Goal: Task Accomplishment & Management: Complete application form

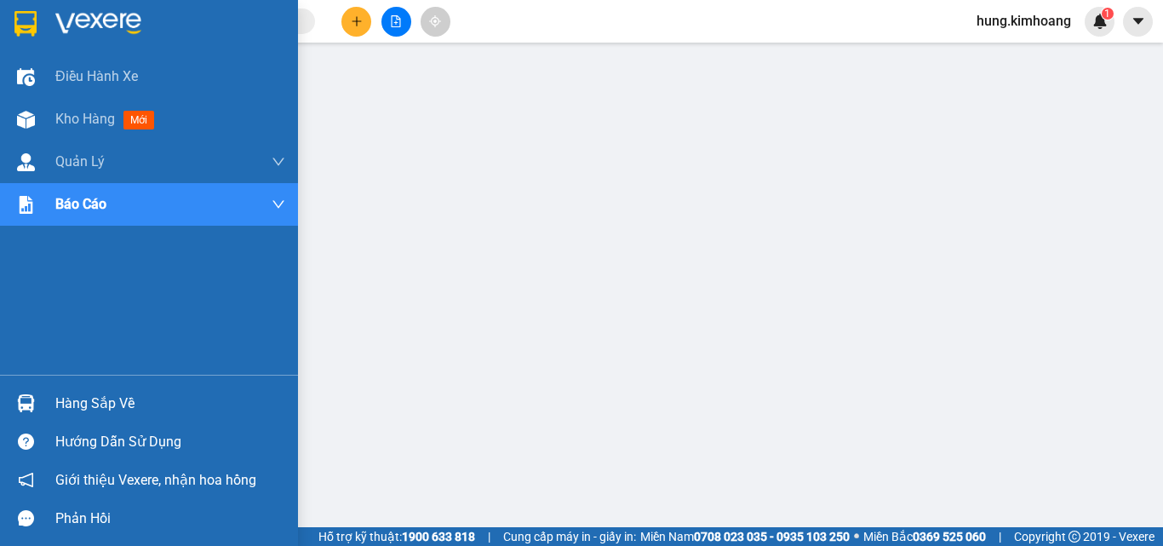
click at [47, 396] on div "Hàng sắp về" at bounding box center [149, 403] width 298 height 38
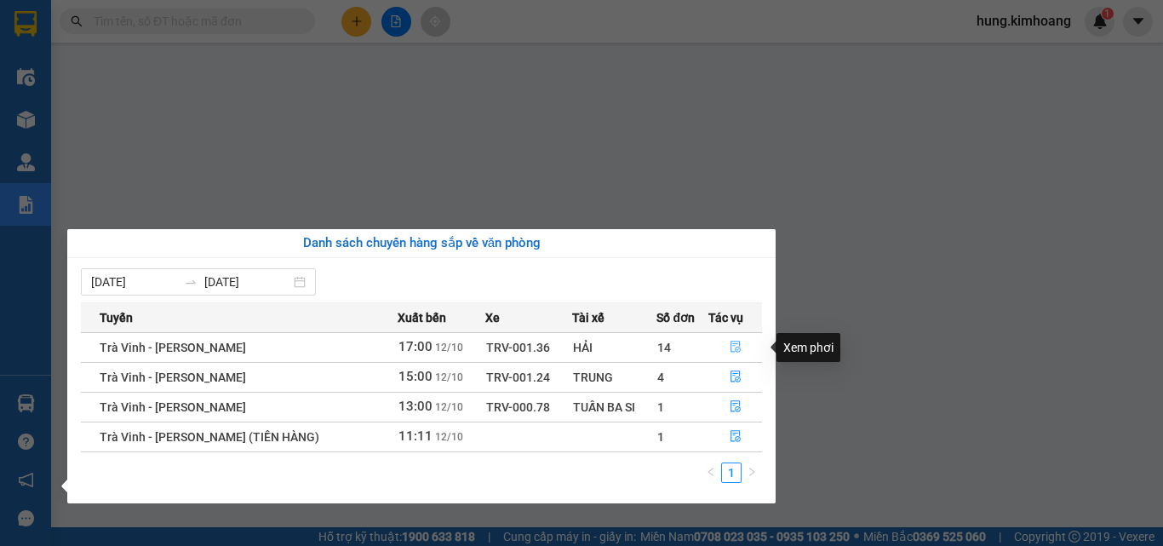
click at [731, 346] on icon "file-done" at bounding box center [736, 348] width 10 height 12
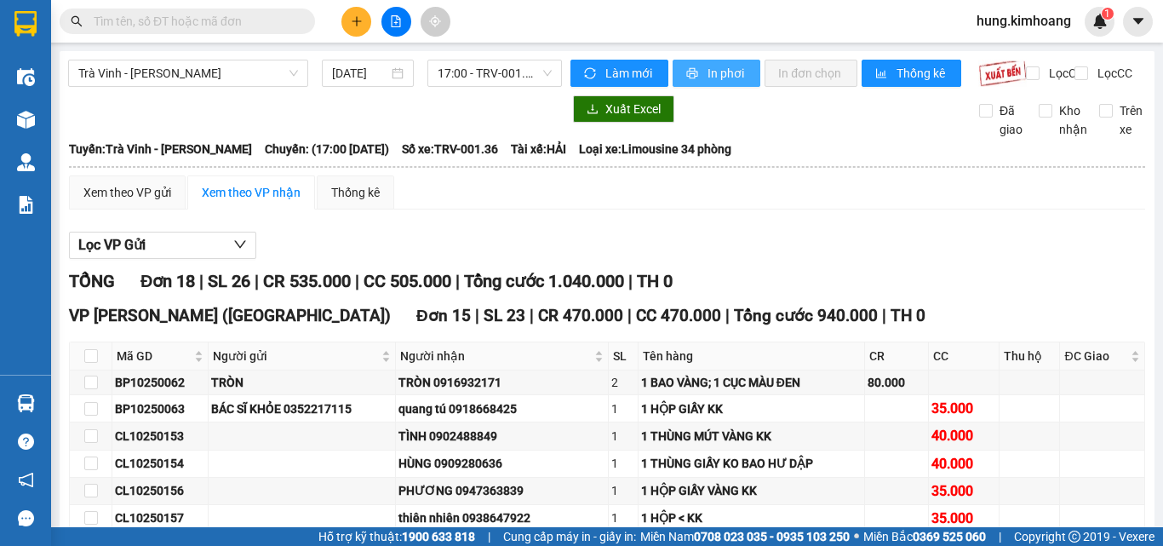
click at [747, 76] on button "In phơi" at bounding box center [717, 73] width 88 height 27
click at [699, 78] on button "In phơi" at bounding box center [717, 73] width 88 height 27
click at [353, 19] on icon "plus" at bounding box center [357, 21] width 12 height 12
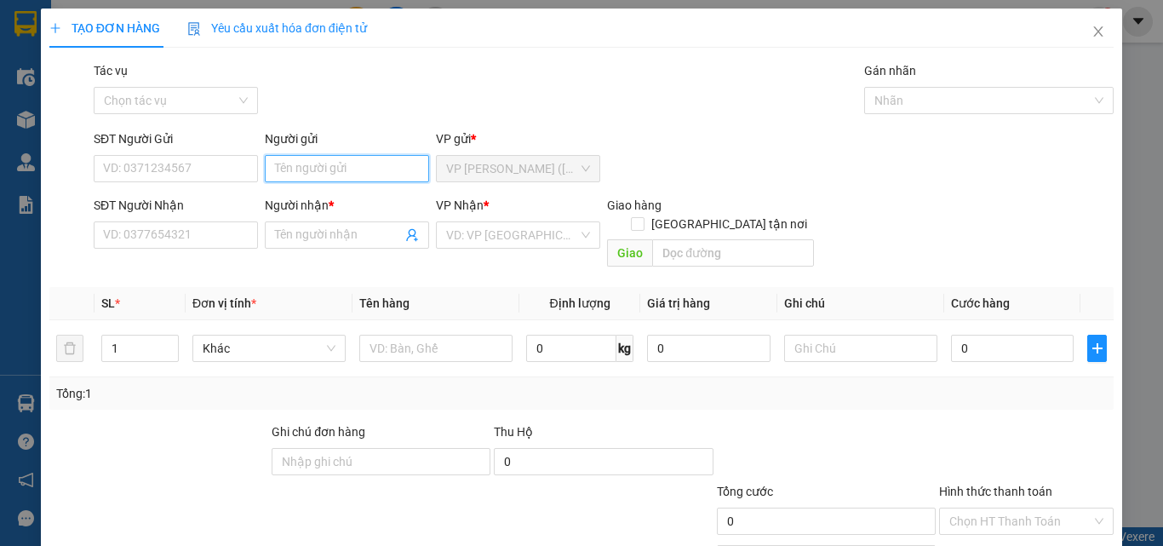
drag, startPoint x: 273, startPoint y: 181, endPoint x: 274, endPoint y: 166, distance: 15.4
click at [273, 181] on input "Người gửi" at bounding box center [347, 168] width 164 height 27
drag, startPoint x: 336, startPoint y: 171, endPoint x: 127, endPoint y: 206, distance: 211.6
click at [127, 206] on form "SĐT Người Gửi VD: 0371234567 Người gửi QUYỀN VP gửi * VP [PERSON_NAME] ([GEOGRA…" at bounding box center [581, 201] width 1065 height 145
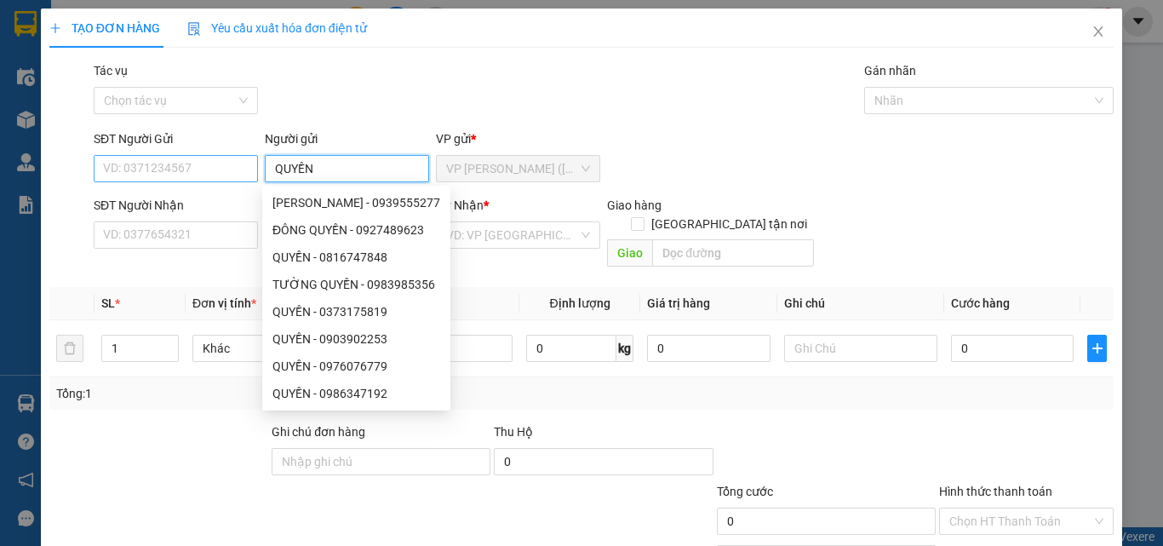
type input "A"
type input "ÂN"
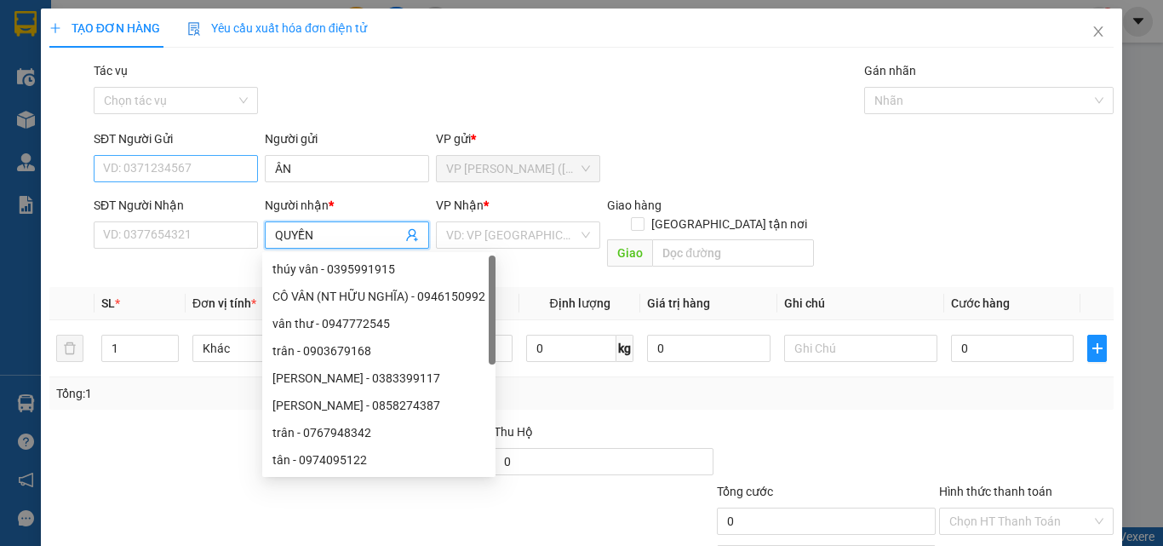
type input "QUYỀN"
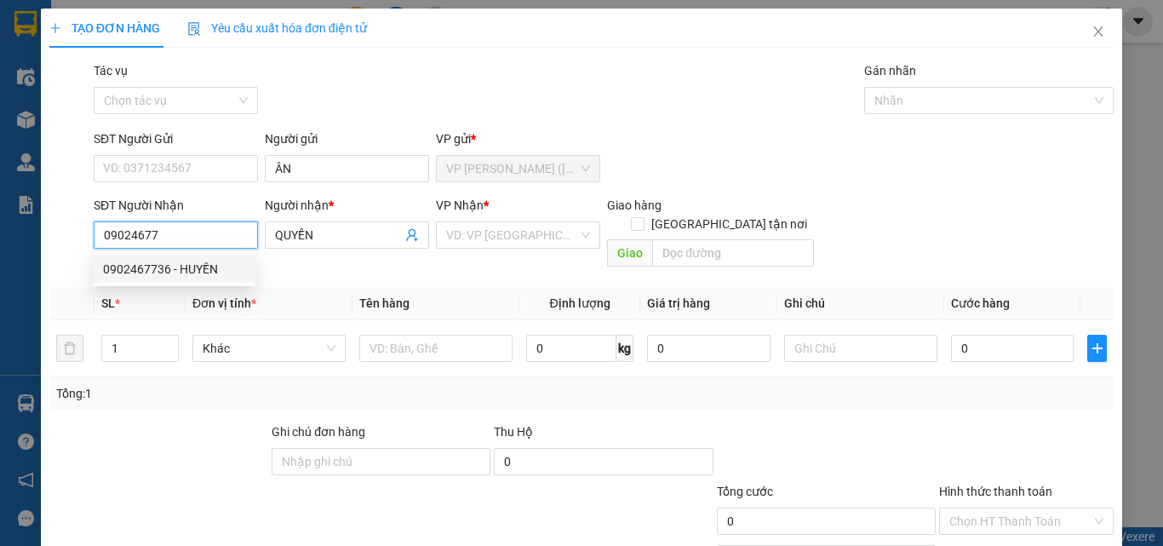
click at [204, 270] on div "0902467736 - HUYỀN" at bounding box center [174, 269] width 142 height 19
type input "0902467736"
type input "HUYỀN"
type input "45.000"
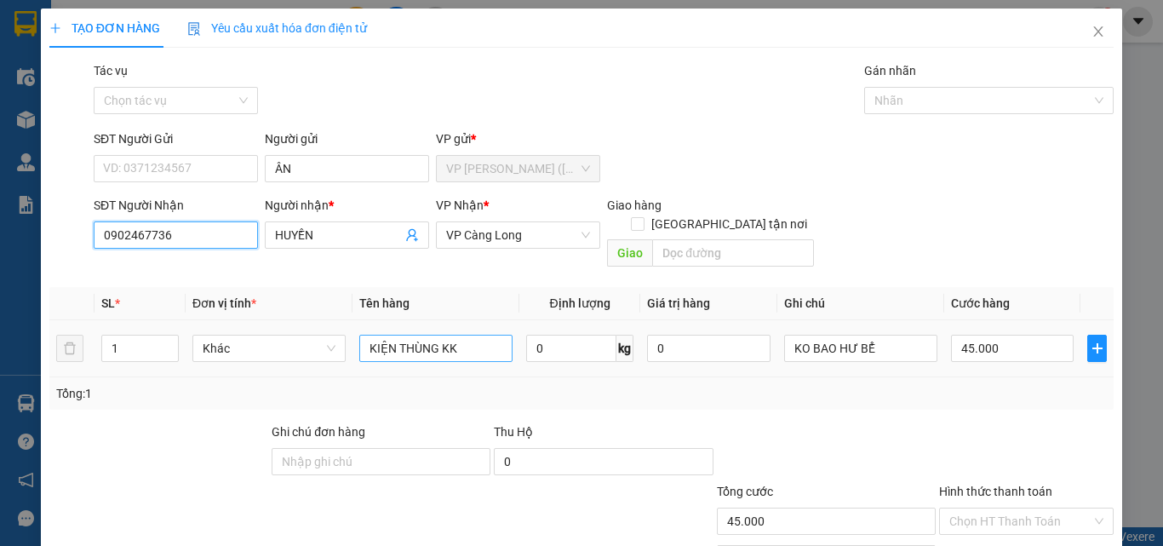
type input "0902467736"
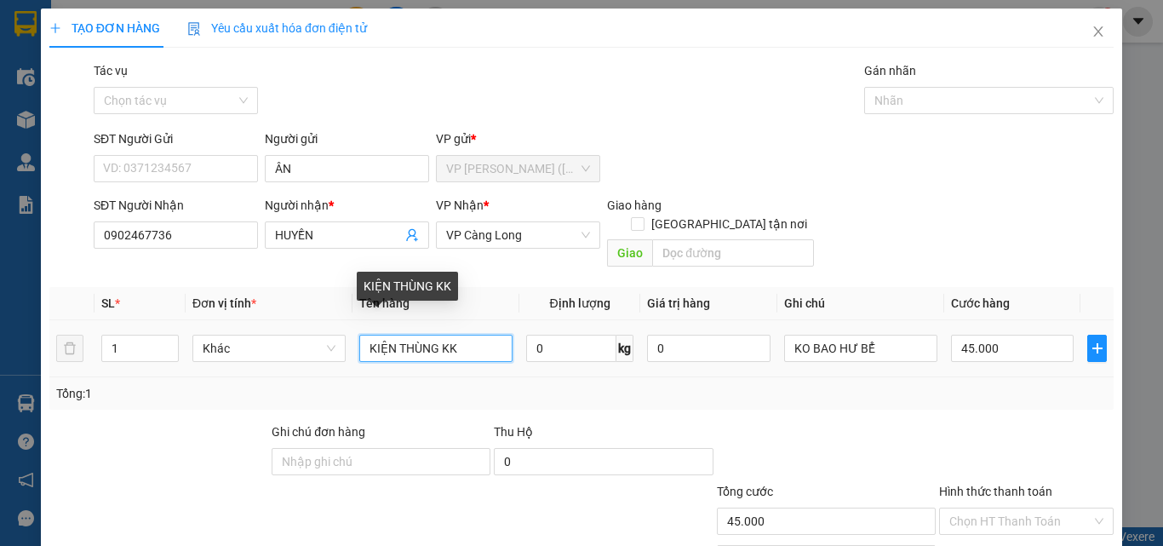
click at [450, 335] on input "KIỆN THÙNG KK" at bounding box center [435, 348] width 153 height 27
type input "K"
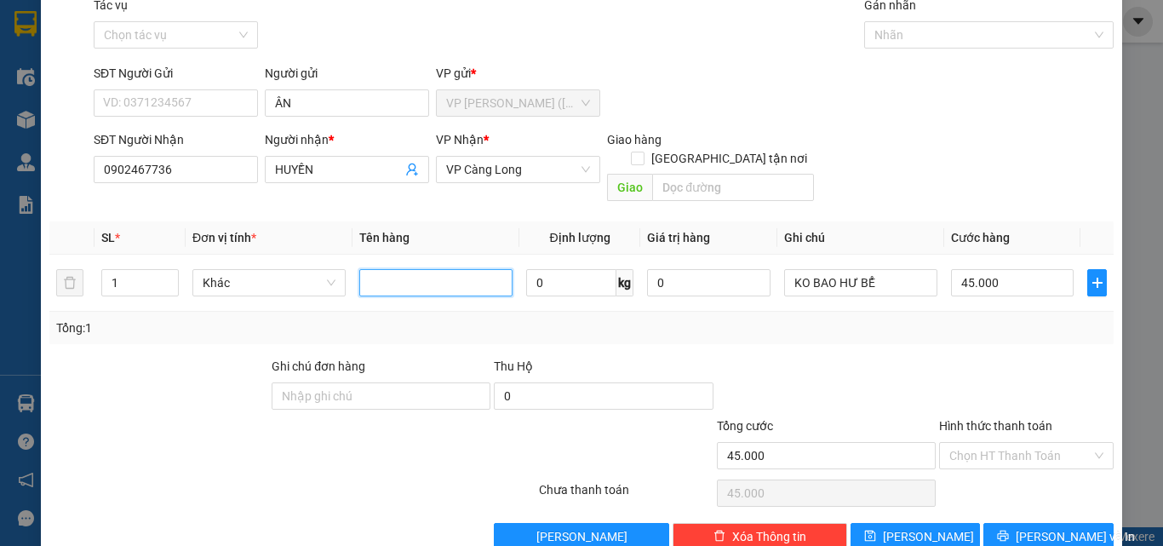
scroll to position [84, 0]
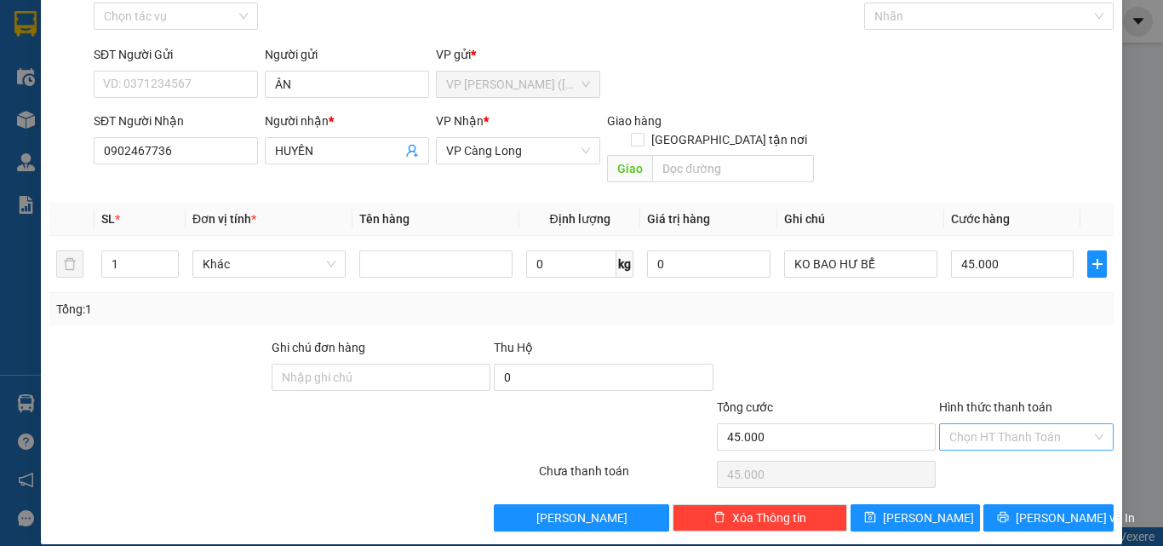
click at [970, 424] on input "Hình thức thanh toán" at bounding box center [1021, 437] width 142 height 26
click at [984, 446] on div "Tại văn phòng" at bounding box center [1016, 452] width 152 height 19
type input "0"
click at [1023, 508] on span "[PERSON_NAME] và In" at bounding box center [1075, 517] width 119 height 19
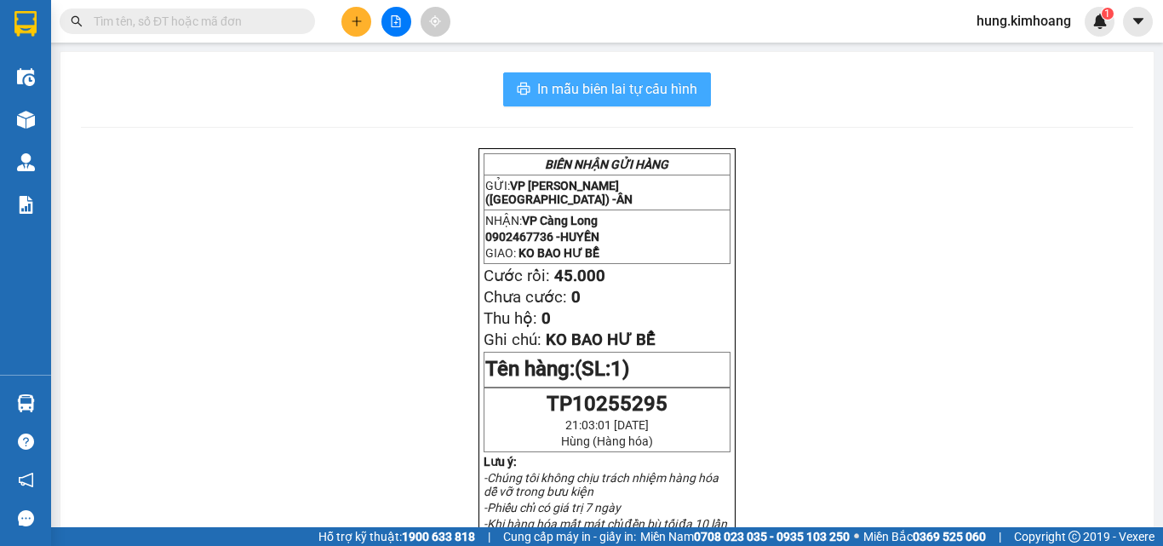
click at [650, 82] on span "In mẫu biên lai tự cấu hình" at bounding box center [617, 88] width 160 height 21
